Goal: Task Accomplishment & Management: Complete application form

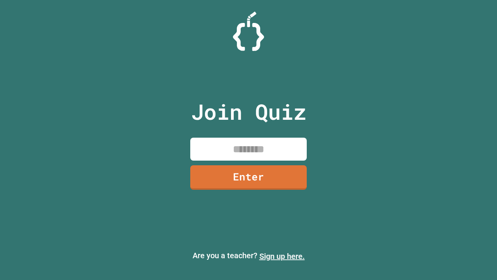
click at [282, 256] on link "Sign up here." at bounding box center [282, 255] width 45 height 9
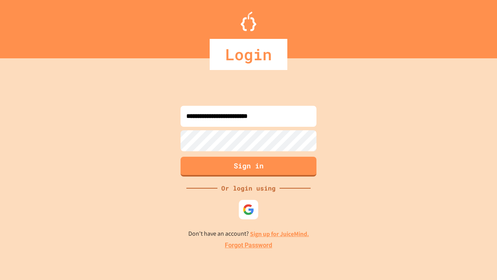
type input "**********"
